Goal: Task Accomplishment & Management: Complete application form

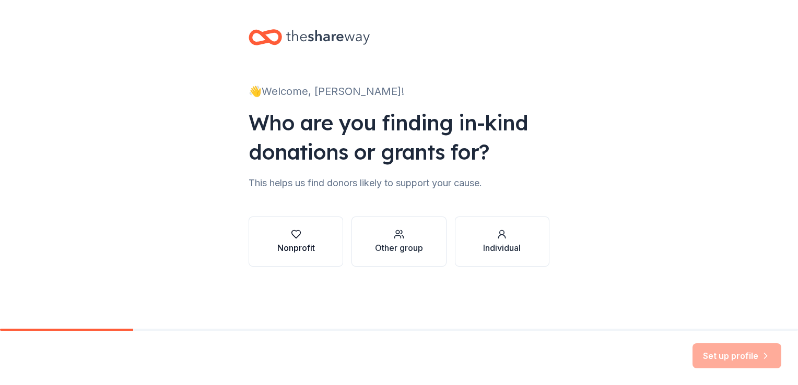
click at [319, 247] on button "Nonprofit" at bounding box center [295, 242] width 94 height 50
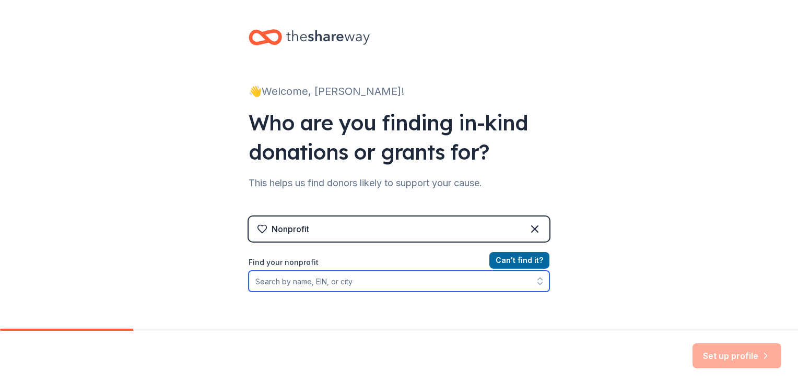
click at [503, 281] on input "Find your nonprofit" at bounding box center [398, 281] width 301 height 21
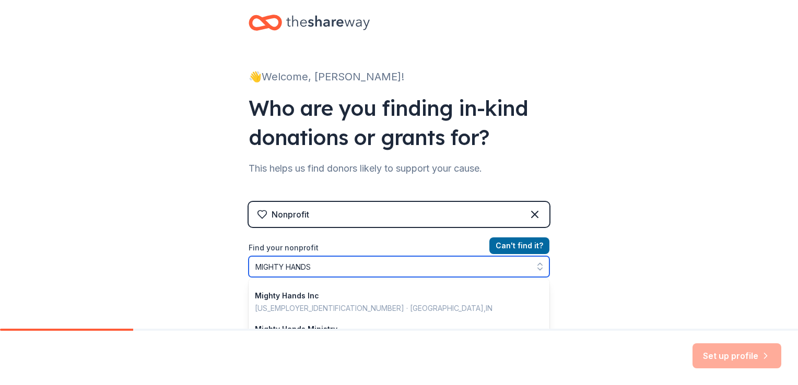
scroll to position [31, 0]
type input "MIGHTY HANDS INC"
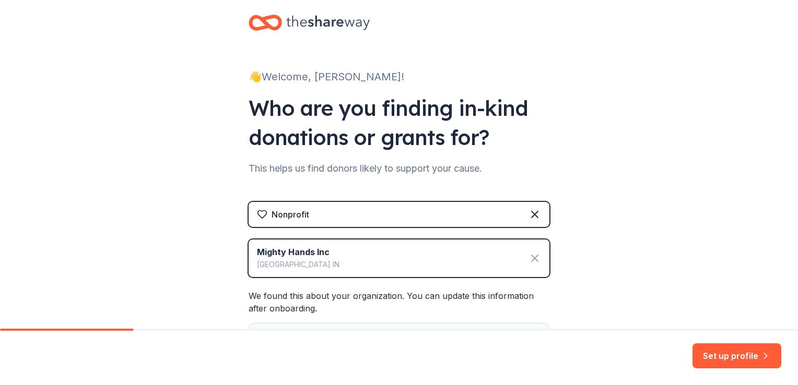
click at [530, 260] on icon at bounding box center [534, 258] width 13 height 13
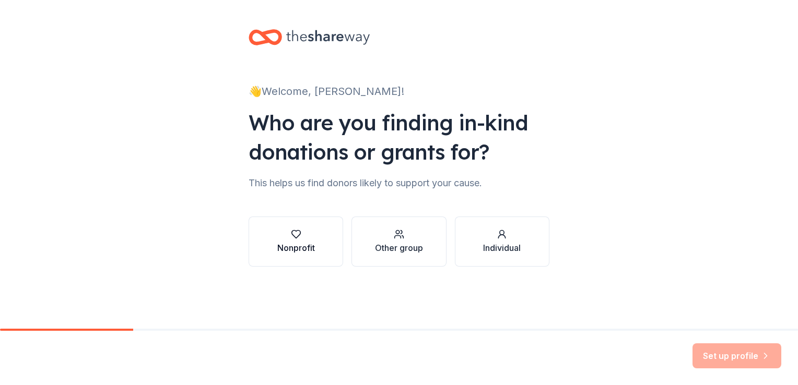
click at [316, 256] on button "Nonprofit" at bounding box center [295, 242] width 94 height 50
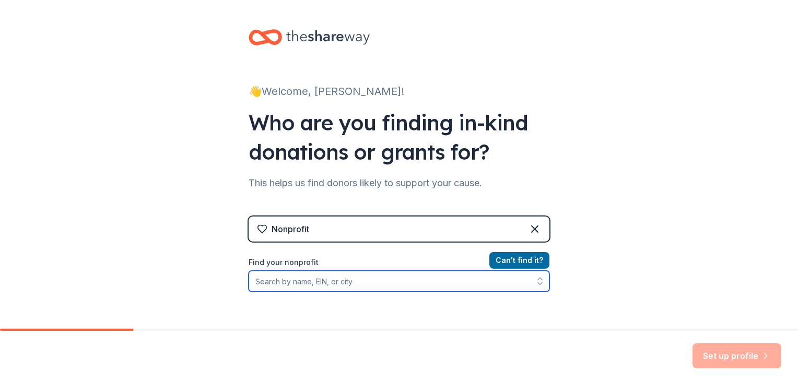
click at [341, 286] on input "Find your nonprofit" at bounding box center [398, 281] width 301 height 21
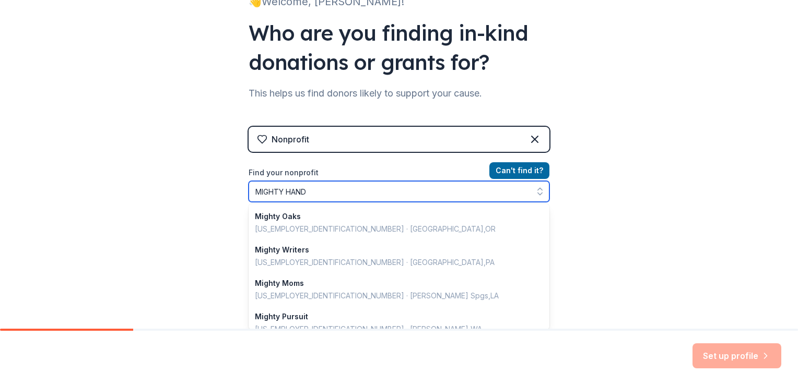
type input "MIGHTY HANDS"
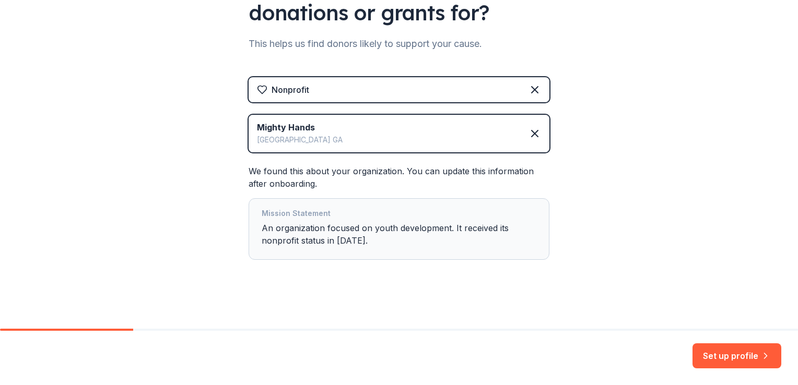
scroll to position [141, 0]
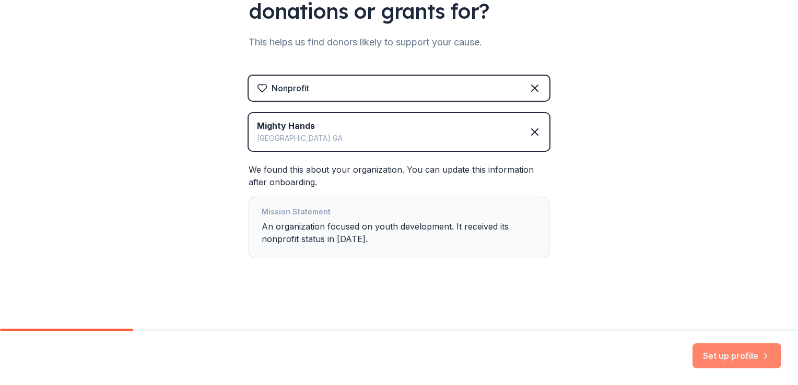
click at [729, 352] on button "Set up profile" at bounding box center [736, 355] width 89 height 25
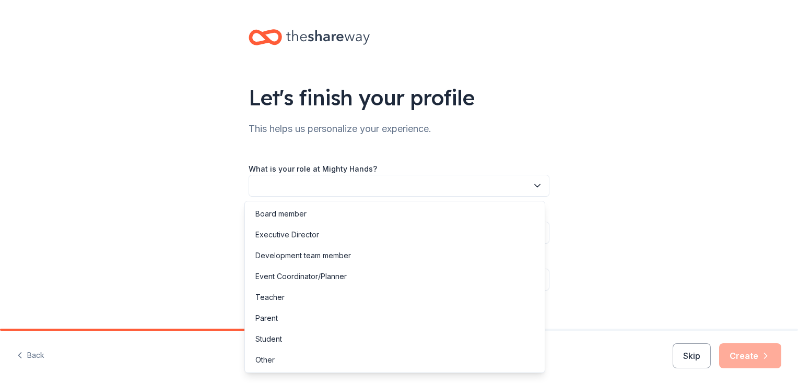
click at [535, 189] on icon "button" at bounding box center [537, 186] width 10 height 10
click at [319, 275] on div "Event Coordinator/Planner" at bounding box center [300, 276] width 91 height 13
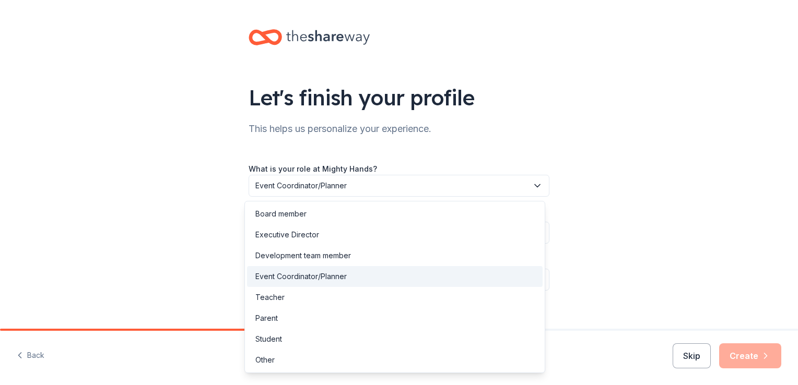
click at [386, 185] on span "Event Coordinator/Planner" at bounding box center [391, 186] width 272 height 13
click at [330, 210] on div "Board member" at bounding box center [394, 214] width 295 height 21
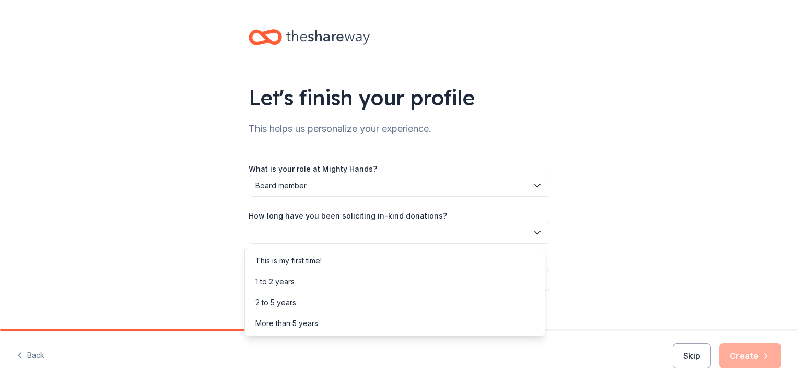
click at [348, 226] on button "button" at bounding box center [398, 233] width 301 height 22
click at [312, 259] on div "This is my first time!" at bounding box center [288, 261] width 66 height 13
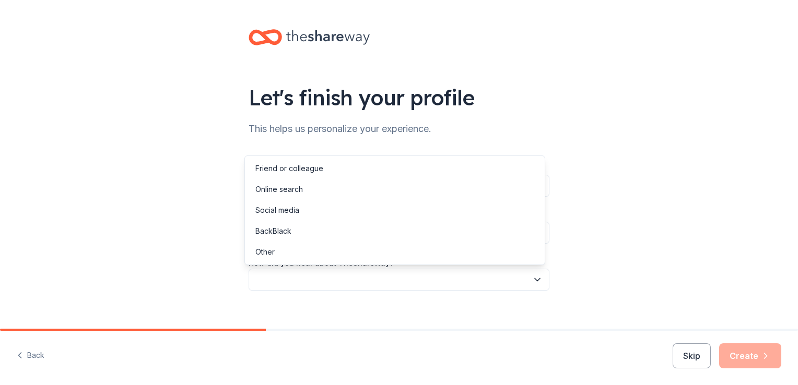
click at [405, 281] on button "button" at bounding box center [398, 280] width 301 height 22
click at [317, 189] on div "Online search" at bounding box center [394, 189] width 295 height 21
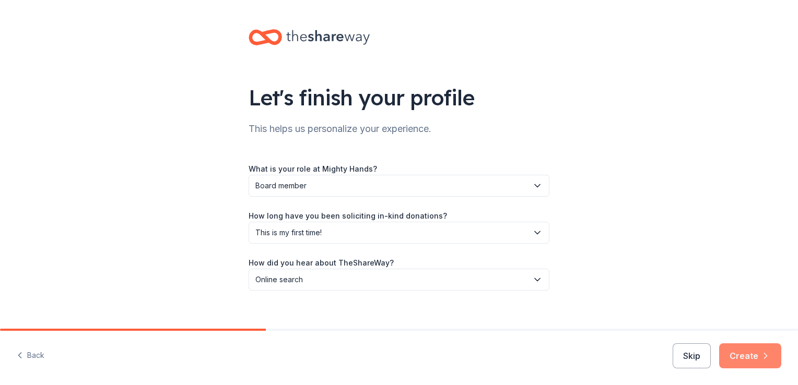
click at [764, 347] on button "Create" at bounding box center [750, 355] width 62 height 25
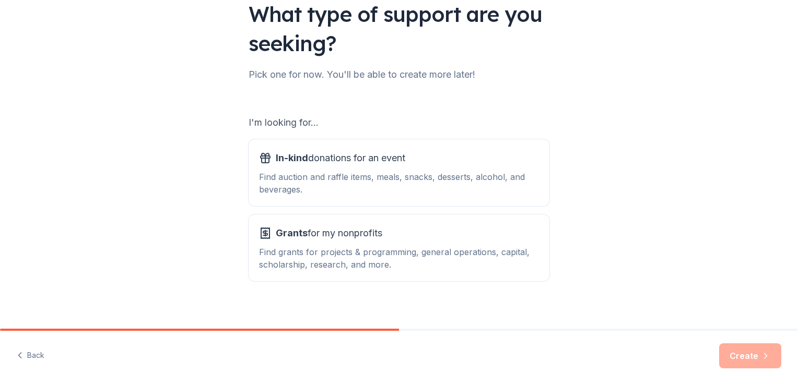
scroll to position [92, 0]
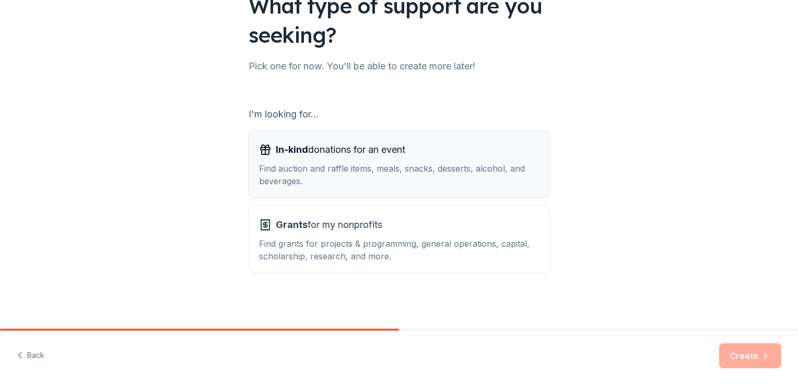
click at [393, 151] on span "In-kind donations for an event" at bounding box center [340, 149] width 129 height 17
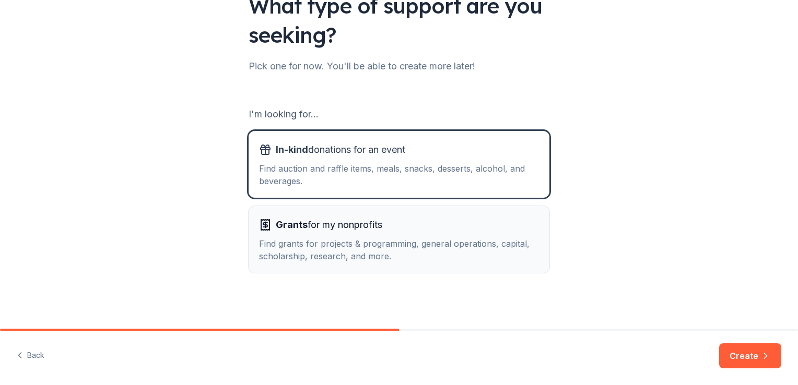
click at [388, 209] on button "Grants for my nonprofits Find grants for projects & programming, general operat…" at bounding box center [398, 239] width 301 height 67
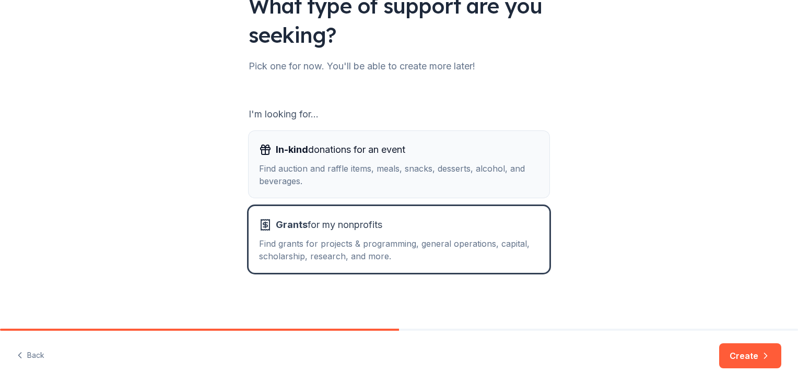
click at [472, 164] on div "Find auction and raffle items, meals, snacks, desserts, alcohol, and beverages." at bounding box center [399, 174] width 280 height 25
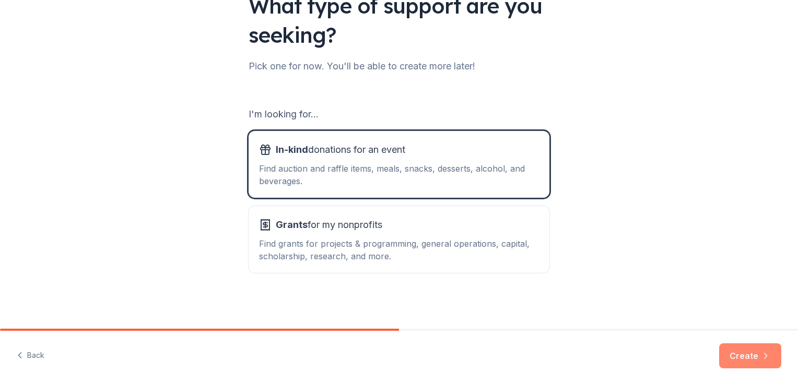
click at [747, 357] on button "Create" at bounding box center [750, 355] width 62 height 25
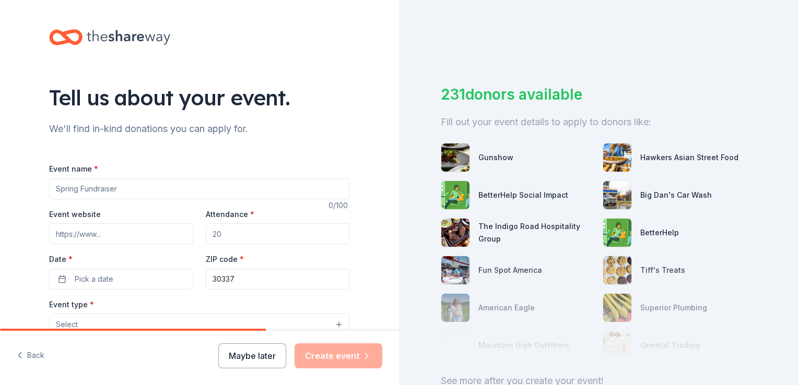
click at [182, 193] on input "Event name *" at bounding box center [199, 189] width 301 height 21
drag, startPoint x: 75, startPoint y: 189, endPoint x: 77, endPoint y: 177, distance: 12.7
click at [77, 177] on div "Event name * Hoops,Hoodies, & Hot Meals" at bounding box center [199, 180] width 301 height 37
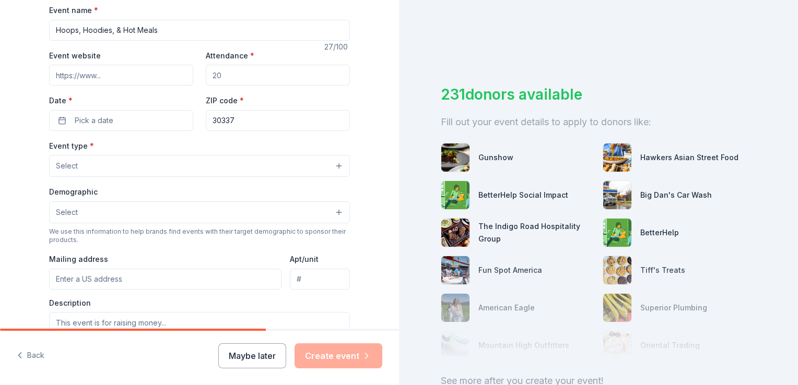
scroll to position [157, 0]
type input "Hoops, Hoodies, & Hot Meals"
